Goal: Information Seeking & Learning: Learn about a topic

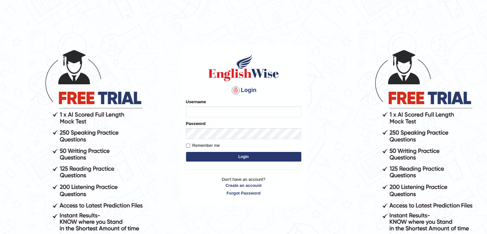
type input "sumeit_newzealand"
click at [188, 145] on input "Remember me" at bounding box center [188, 145] width 4 height 4
checkbox input "true"
click at [236, 157] on button "Login" at bounding box center [243, 157] width 115 height 10
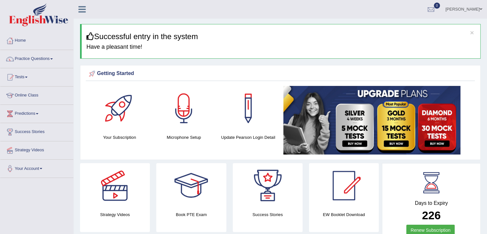
click at [51, 58] on link "Practice Questions" at bounding box center [36, 58] width 73 height 16
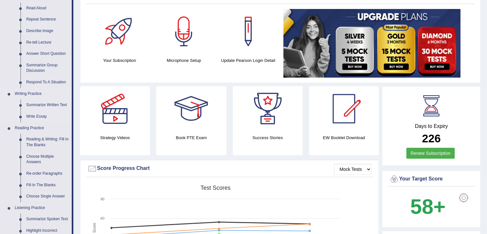
scroll to position [90, 0]
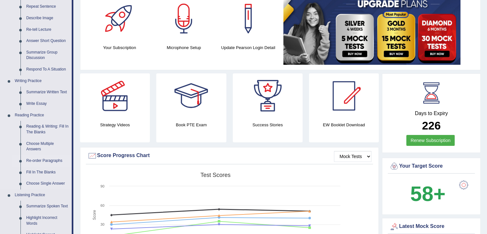
click at [37, 159] on link "Re-order Paragraphs" at bounding box center [47, 161] width 48 height 12
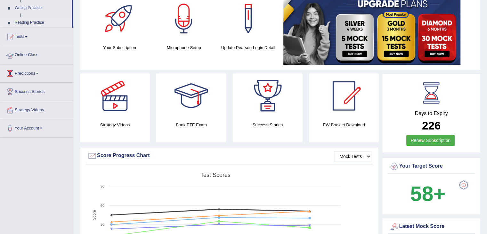
scroll to position [94, 0]
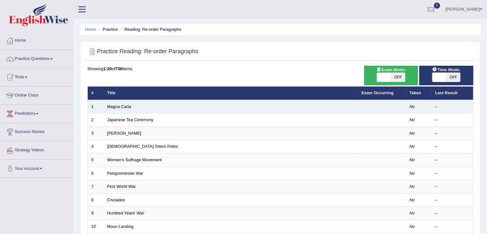
click at [133, 109] on td "Magna Carta" at bounding box center [231, 106] width 254 height 13
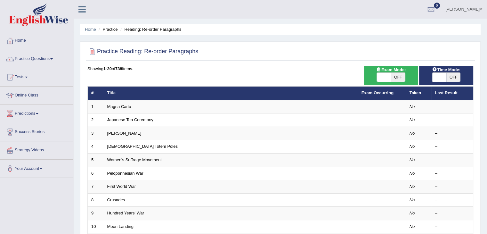
click at [396, 75] on span "OFF" at bounding box center [398, 77] width 14 height 9
checkbox input "true"
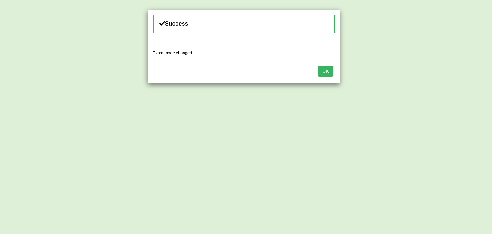
click at [322, 69] on button "OK" at bounding box center [325, 71] width 15 height 11
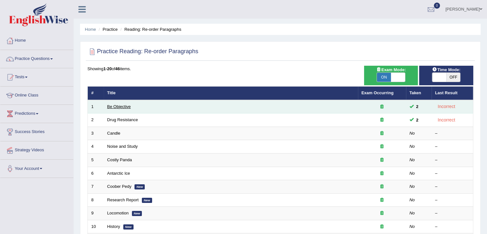
click at [130, 105] on link "Be Objective" at bounding box center [119, 106] width 24 height 5
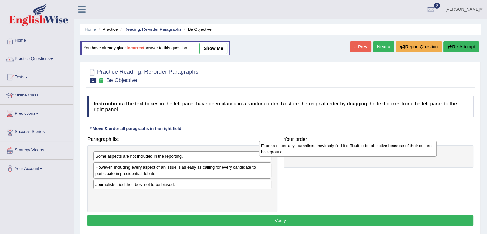
drag, startPoint x: 176, startPoint y: 160, endPoint x: 391, endPoint y: 149, distance: 215.1
click at [391, 149] on div "Experts especially journalists, inevitably find it difficult to be objective be…" at bounding box center [348, 149] width 178 height 16
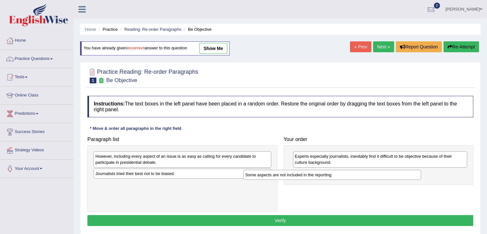
drag, startPoint x: 239, startPoint y: 157, endPoint x: 431, endPoint y: 174, distance: 192.8
click at [421, 174] on div "Some aspects are not included in the reporting." at bounding box center [332, 175] width 178 height 10
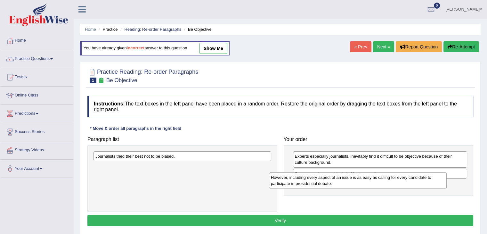
drag, startPoint x: 226, startPoint y: 160, endPoint x: 402, endPoint y: 180, distance: 177.5
click at [402, 180] on div "However, including every aspect of an issue is as easy as calling for every can…" at bounding box center [358, 180] width 178 height 16
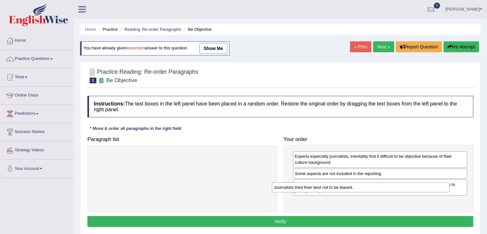
drag, startPoint x: 222, startPoint y: 158, endPoint x: 400, endPoint y: 189, distance: 181.0
click at [400, 189] on div "Journalists tried their best not to be biased." at bounding box center [361, 187] width 178 height 10
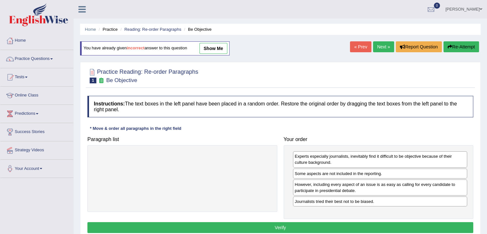
click at [281, 227] on button "Verify" at bounding box center [280, 227] width 386 height 11
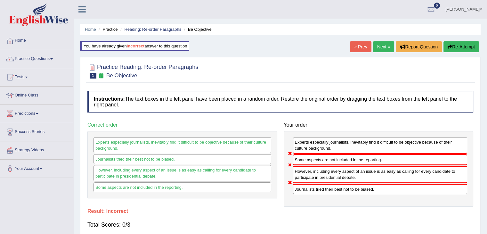
click at [385, 45] on link "Next »" at bounding box center [383, 46] width 21 height 11
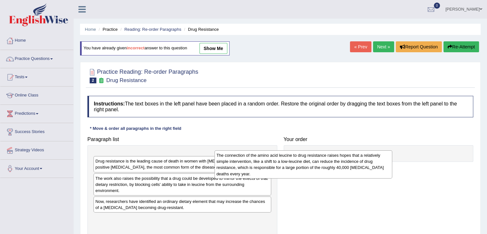
drag, startPoint x: 250, startPoint y: 171, endPoint x: 390, endPoint y: 164, distance: 140.4
click at [390, 164] on div "The connection of the amino acid leucine to drug resistance raises hopes that a…" at bounding box center [304, 164] width 178 height 28
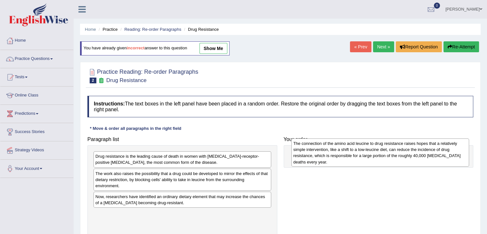
drag, startPoint x: 204, startPoint y: 166, endPoint x: 417, endPoint y: 144, distance: 214.1
click at [417, 144] on div "The connection of the amino acid leucine to drug resistance raises hopes that a…" at bounding box center [380, 152] width 178 height 28
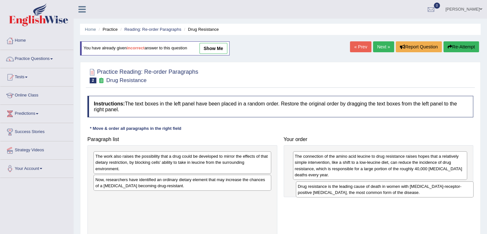
drag, startPoint x: 252, startPoint y: 158, endPoint x: 476, endPoint y: 188, distance: 225.8
click at [474, 188] on div "Drug resistance is the leading cause of death in women with [MEDICAL_DATA]-rece…" at bounding box center [385, 189] width 178 height 16
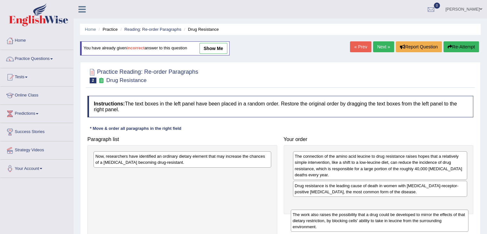
drag, startPoint x: 214, startPoint y: 167, endPoint x: 413, endPoint y: 226, distance: 207.5
click at [413, 226] on div "The work also raises the possibility that a drug could be developed to mirror t…" at bounding box center [380, 220] width 178 height 22
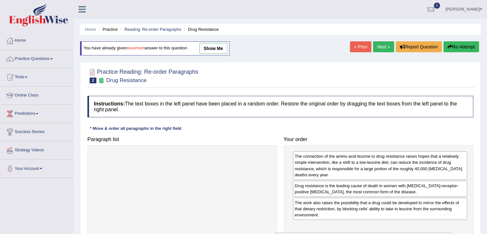
drag, startPoint x: 253, startPoint y: 159, endPoint x: 434, endPoint y: 240, distance: 198.0
click at [434, 233] on html "Toggle navigation Home Practice Questions Speaking Practice Read Aloud Repeat S…" at bounding box center [243, 117] width 487 height 234
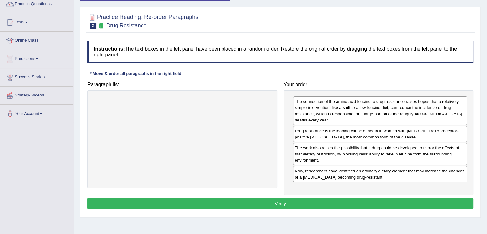
scroll to position [54, 0]
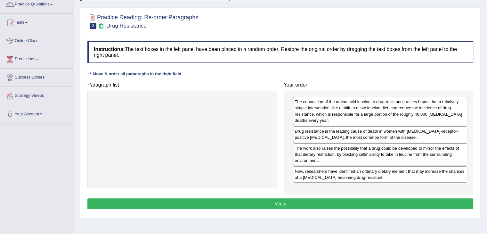
drag, startPoint x: 341, startPoint y: 136, endPoint x: 339, endPoint y: 112, distance: 24.0
click at [339, 126] on div "Drug resistance is the leading cause of death in women with estrogen-receptor-p…" at bounding box center [380, 134] width 175 height 16
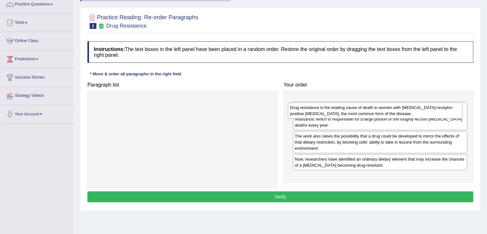
drag, startPoint x: 334, startPoint y: 131, endPoint x: 326, endPoint y: 77, distance: 54.5
click at [326, 102] on div "Drug resistance is the leading cause of death in women with estrogen-receptor-p…" at bounding box center [375, 110] width 175 height 16
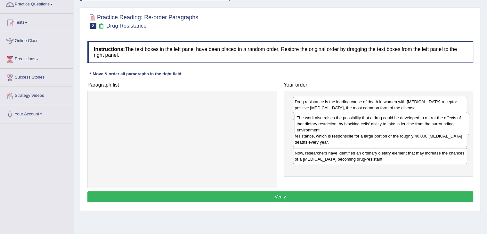
drag, startPoint x: 304, startPoint y: 153, endPoint x: 304, endPoint y: 122, distance: 30.7
click at [304, 122] on div "The work also raises the possibility that a drug could be developed to mirror t…" at bounding box center [382, 124] width 175 height 22
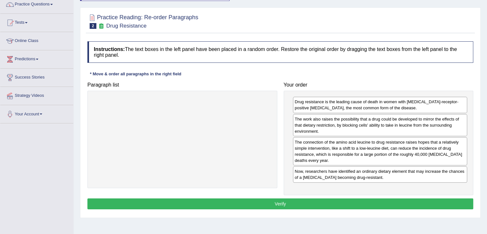
click at [261, 201] on button "Verify" at bounding box center [280, 203] width 386 height 11
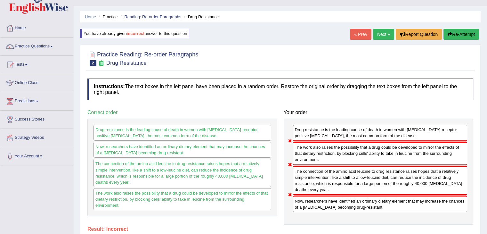
scroll to position [13, 0]
click at [378, 36] on link "Next »" at bounding box center [383, 33] width 21 height 11
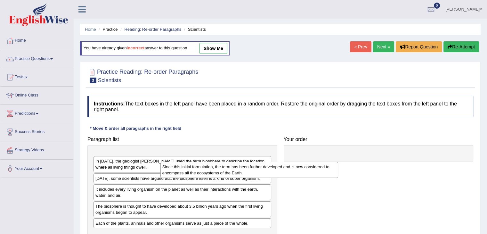
drag, startPoint x: 166, startPoint y: 155, endPoint x: 251, endPoint y: 167, distance: 86.6
click at [251, 167] on div "Since this initial formulation, the term has been further developed and is now …" at bounding box center [249, 170] width 178 height 16
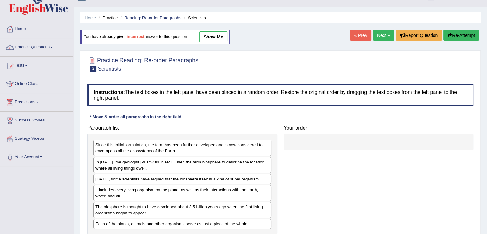
scroll to position [9, 0]
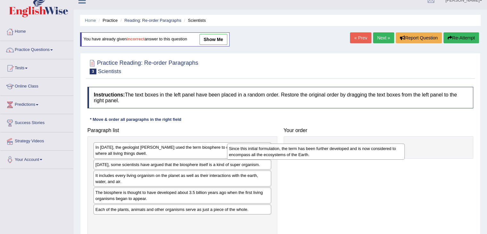
drag, startPoint x: 190, startPoint y: 144, endPoint x: 364, endPoint y: 144, distance: 174.2
click at [364, 144] on div "Since this initial formulation, the term has been further developed and is now …" at bounding box center [316, 151] width 178 height 16
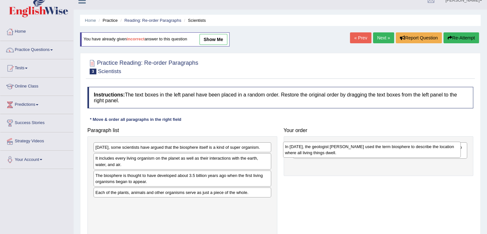
drag, startPoint x: 206, startPoint y: 155, endPoint x: 405, endPoint y: 163, distance: 198.7
click at [405, 158] on div "In [DATE], the geologist [PERSON_NAME] used the term biosphere to describe the …" at bounding box center [372, 150] width 178 height 16
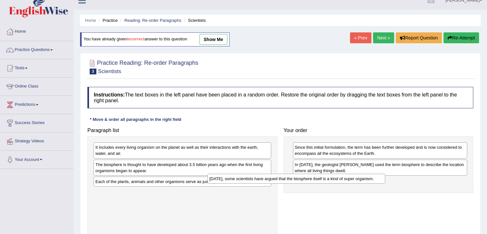
drag, startPoint x: 258, startPoint y: 145, endPoint x: 431, endPoint y: 195, distance: 180.6
click at [385, 183] on div "[DATE], some scientists have argued that the biosphere itself is a kind of supe…" at bounding box center [296, 179] width 178 height 10
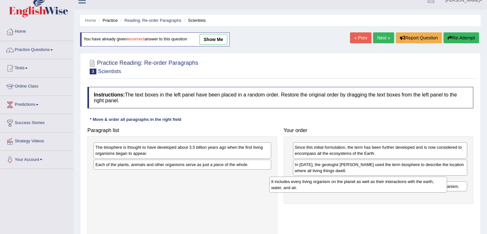
drag, startPoint x: 236, startPoint y: 150, endPoint x: 415, endPoint y: 185, distance: 182.6
click at [415, 185] on div "It includes every living organism on the planet as well as their interactions w…" at bounding box center [358, 184] width 178 height 16
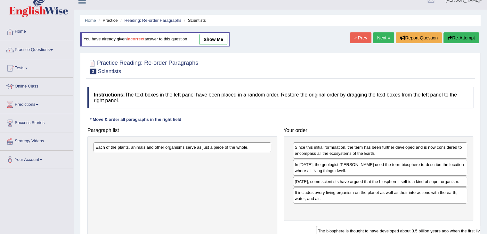
drag, startPoint x: 248, startPoint y: 150, endPoint x: 469, endPoint y: 234, distance: 237.1
click at [469, 225] on html "Toggle navigation Home Practice Questions Speaking Practice Read Aloud Repeat S…" at bounding box center [243, 108] width 487 height 234
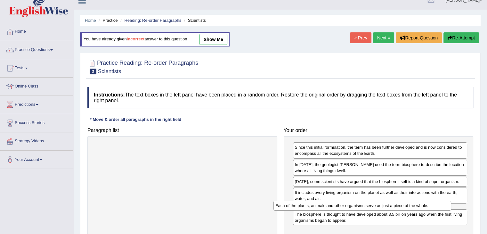
drag, startPoint x: 234, startPoint y: 148, endPoint x: 422, endPoint y: 212, distance: 199.0
click at [422, 210] on div "Each of the plants, animals and other organisms serve as just a piece of the wh…" at bounding box center [362, 205] width 178 height 10
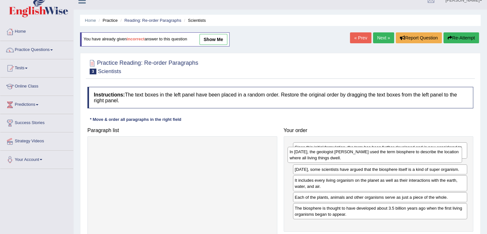
drag, startPoint x: 330, startPoint y: 169, endPoint x: 325, endPoint y: 151, distance: 18.7
click at [325, 151] on div "In [DATE], the geologist [PERSON_NAME] used the term biosphere to describe the …" at bounding box center [375, 155] width 175 height 16
drag, startPoint x: 319, startPoint y: 166, endPoint x: 320, endPoint y: 152, distance: 13.8
click at [320, 152] on div "In [DATE], the geologist [PERSON_NAME] used the term biosphere to describe the …" at bounding box center [381, 153] width 175 height 16
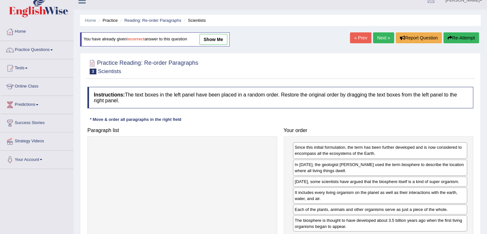
drag, startPoint x: 314, startPoint y: 167, endPoint x: 320, endPoint y: 141, distance: 26.3
click at [320, 159] on div "In [DATE], the geologist [PERSON_NAME] used the term biosphere to describe the …" at bounding box center [380, 167] width 175 height 16
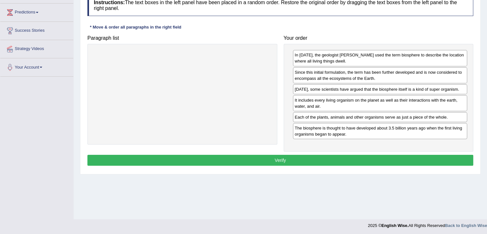
scroll to position [102, 0]
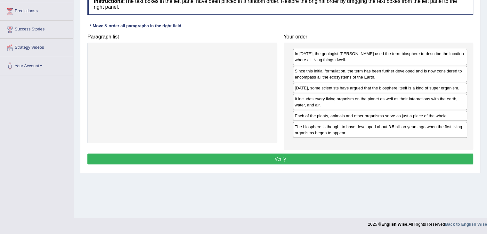
click at [357, 158] on button "Verify" at bounding box center [280, 158] width 386 height 11
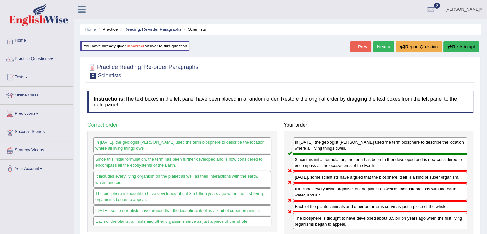
scroll to position [2, 0]
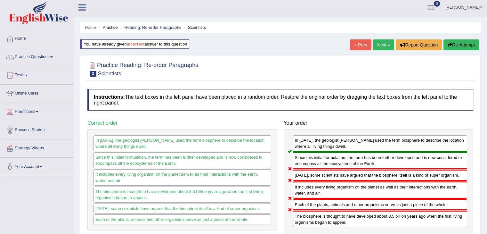
click at [384, 41] on link "Next »" at bounding box center [383, 44] width 21 height 11
